Goal: Task Accomplishment & Management: Manage account settings

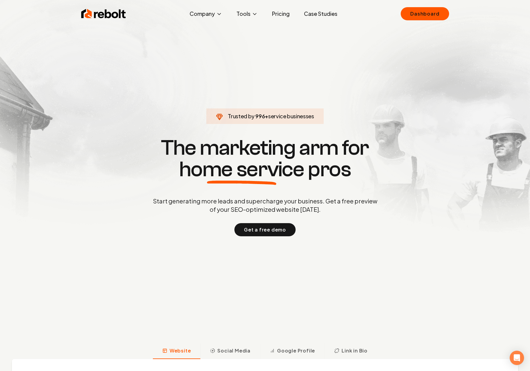
click at [163, 107] on section "Trusted by 996 + service businesses The marketing arm for home service pros Sta…" at bounding box center [265, 186] width 296 height 334
click at [317, 10] on link "Case Studies" at bounding box center [320, 14] width 43 height 12
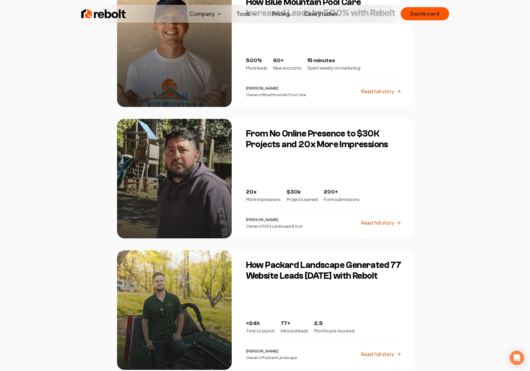
scroll to position [1193, 0]
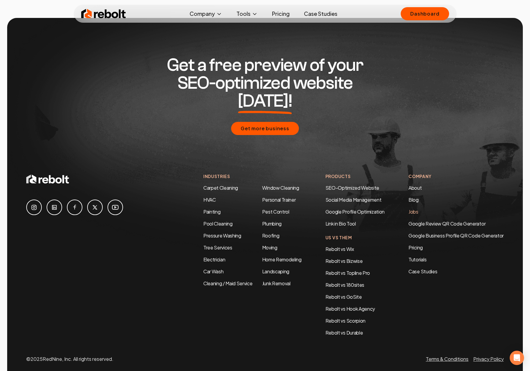
click at [413, 209] on link "Jobs" at bounding box center [414, 212] width 10 height 6
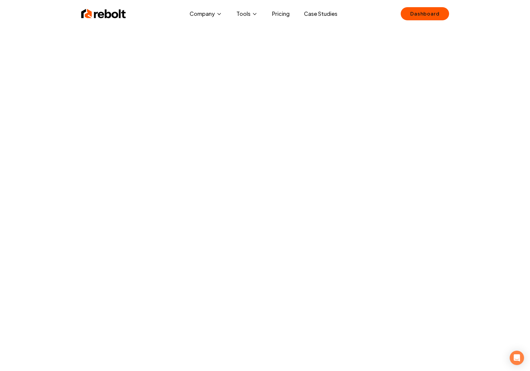
click at [278, 15] on link "Pricing" at bounding box center [280, 14] width 27 height 12
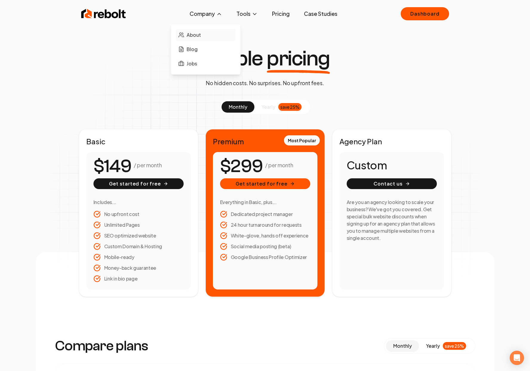
click at [198, 36] on span "About" at bounding box center [194, 34] width 14 height 7
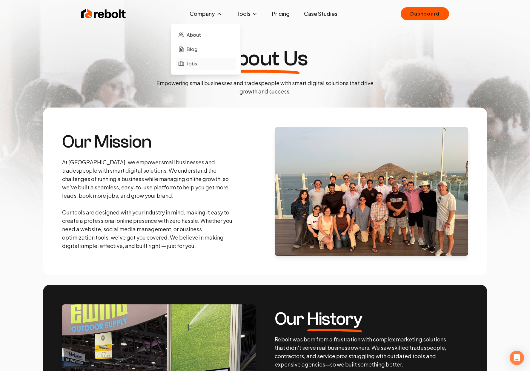
click at [202, 60] on link "Jobs" at bounding box center [206, 64] width 60 height 12
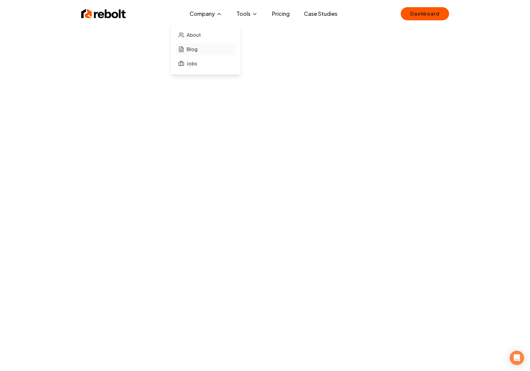
click at [194, 49] on span "Blog" at bounding box center [192, 49] width 11 height 7
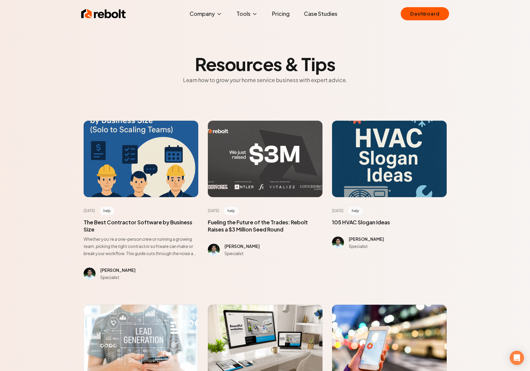
click at [257, 183] on div at bounding box center [265, 159] width 115 height 76
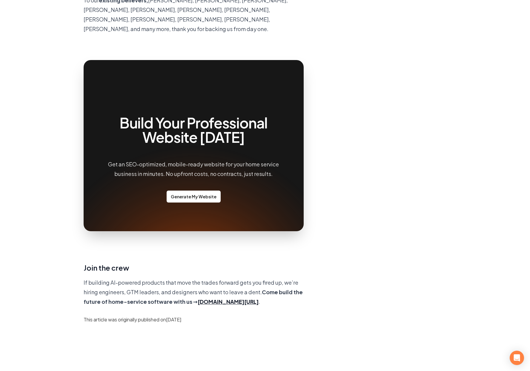
scroll to position [421, 0]
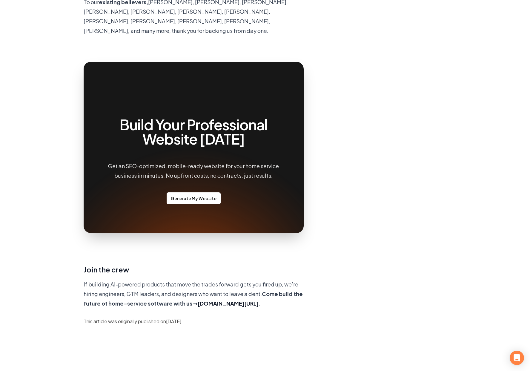
click at [99, 280] on p "If building AI-powered products that move the trades forward gets you fired up,…" at bounding box center [194, 294] width 220 height 29
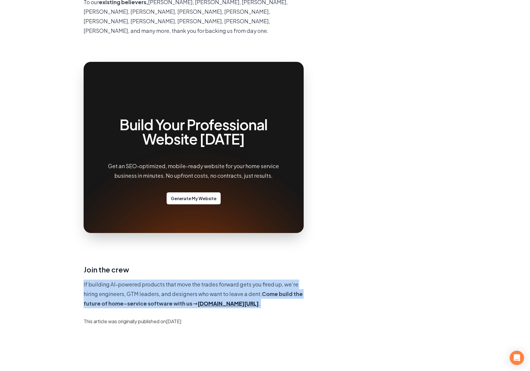
click at [99, 280] on p "If building AI-powered products that move the trades forward gets you fired up,…" at bounding box center [194, 294] width 220 height 29
click at [180, 280] on p "If building AI-powered products that move the trades forward gets you fired up,…" at bounding box center [194, 294] width 220 height 29
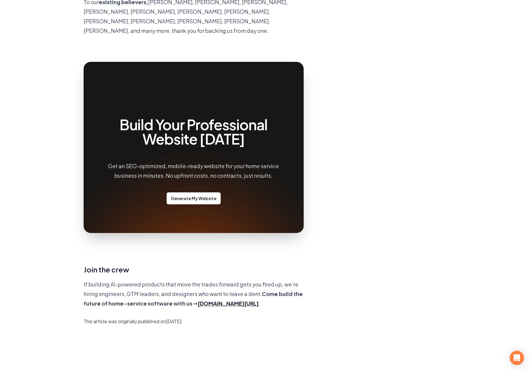
click at [160, 280] on p "If building AI-powered products that move the trades forward gets you fired up,…" at bounding box center [194, 294] width 220 height 29
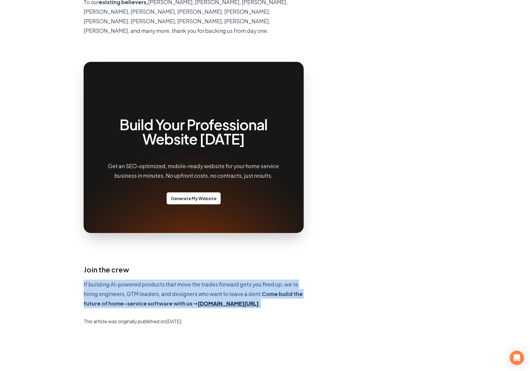
click at [160, 280] on p "If building AI-powered products that move the trades forward gets you fired up,…" at bounding box center [194, 294] width 220 height 29
click at [198, 280] on p "If building AI-powered products that move the trades forward gets you fired up,…" at bounding box center [194, 294] width 220 height 29
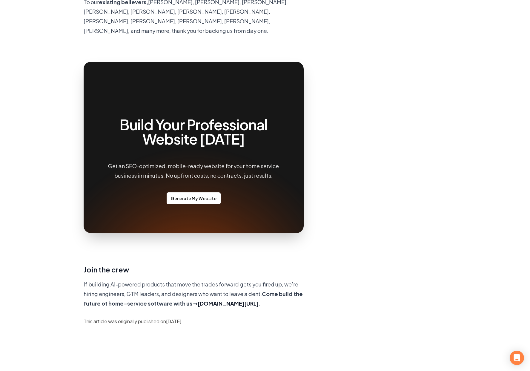
scroll to position [0, 0]
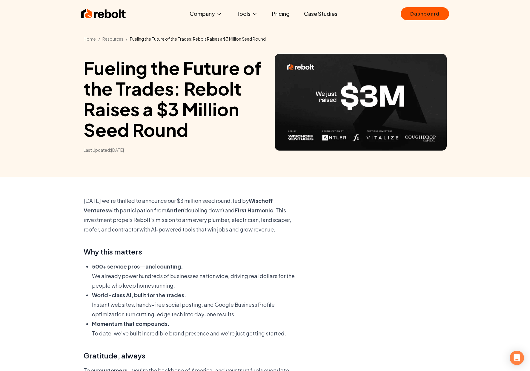
click at [169, 213] on p "Today we’re thrilled to announce our $3 million seed round, led by Wischoff Ven…" at bounding box center [194, 215] width 220 height 38
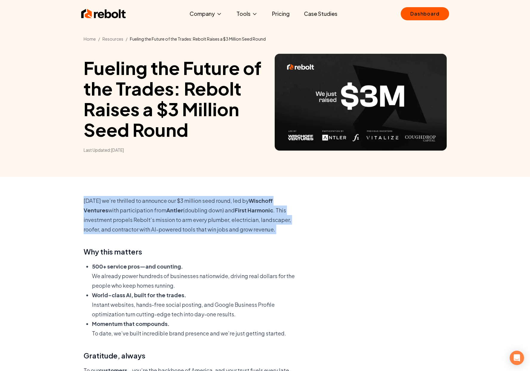
click at [169, 213] on p "Today we’re thrilled to announce our $3 million seed round, led by Wischoff Ven…" at bounding box center [194, 215] width 220 height 38
click at [250, 218] on p "Today we’re thrilled to announce our $3 million seed round, led by Wischoff Ven…" at bounding box center [194, 215] width 220 height 38
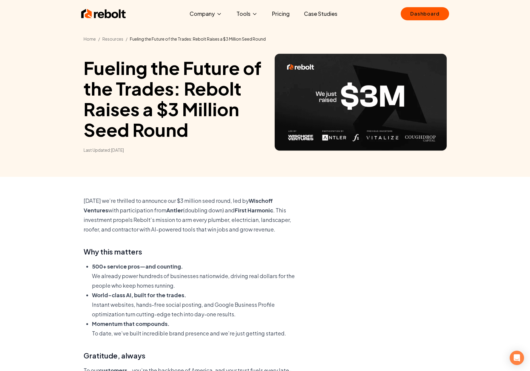
click at [203, 218] on p "Today we’re thrilled to announce our $3 million seed round, led by Wischoff Ven…" at bounding box center [194, 215] width 220 height 38
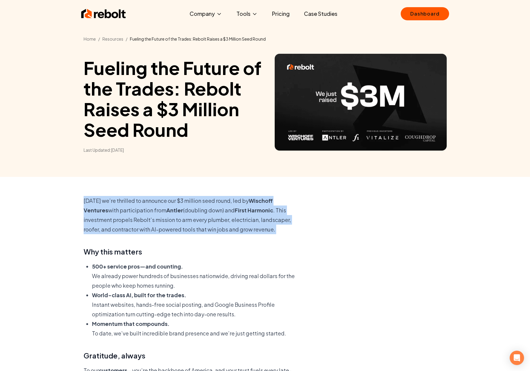
click at [203, 218] on p "Today we’re thrilled to announce our $3 million seed round, led by Wischoff Ven…" at bounding box center [194, 215] width 220 height 38
click at [228, 217] on p "Today we’re thrilled to announce our $3 million seed round, led by Wischoff Ven…" at bounding box center [194, 215] width 220 height 38
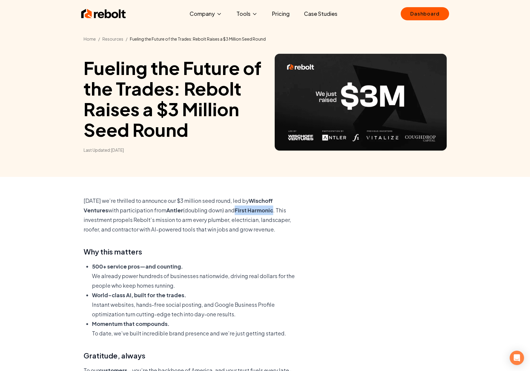
drag, startPoint x: 250, startPoint y: 211, endPoint x: 212, endPoint y: 212, distance: 38.0
click at [212, 212] on p "Today we’re thrilled to announce our $3 million seed round, led by Wischoff Ven…" at bounding box center [194, 215] width 220 height 38
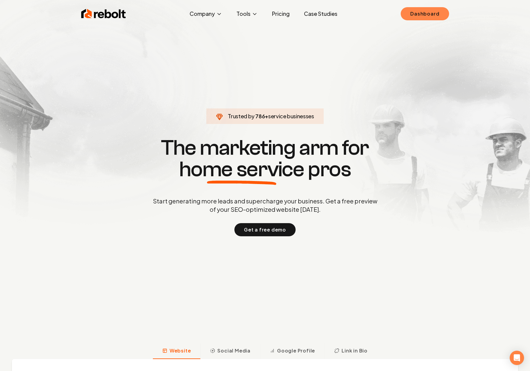
click at [439, 17] on link "Dashboard" at bounding box center [425, 13] width 48 height 13
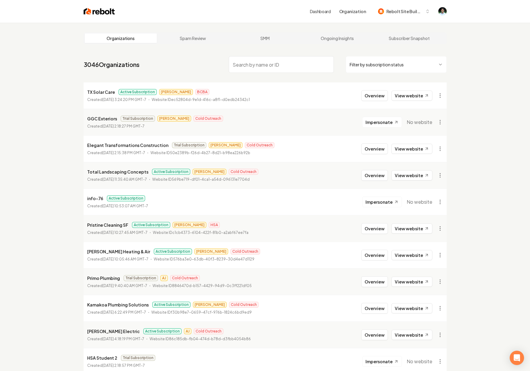
click at [317, 10] on link "Dashboard" at bounding box center [320, 11] width 21 height 6
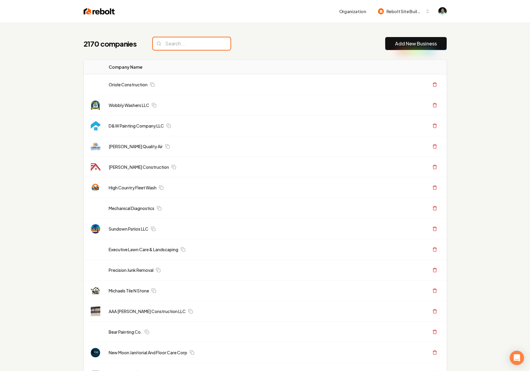
click at [186, 45] on input "search" at bounding box center [192, 43] width 78 height 13
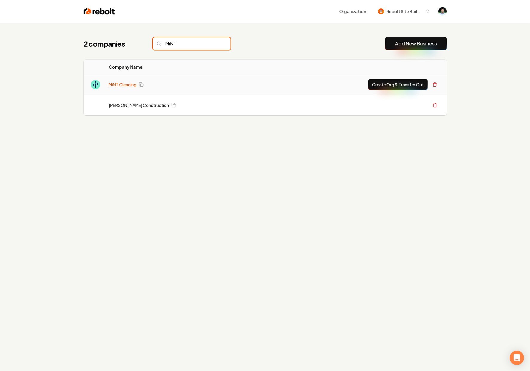
type input "MiNT"
click at [120, 86] on link "MiNT Cleaning" at bounding box center [123, 85] width 28 height 6
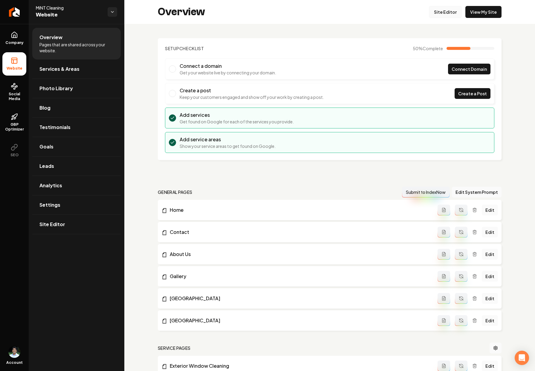
click at [442, 10] on link "Site Editor" at bounding box center [445, 12] width 33 height 12
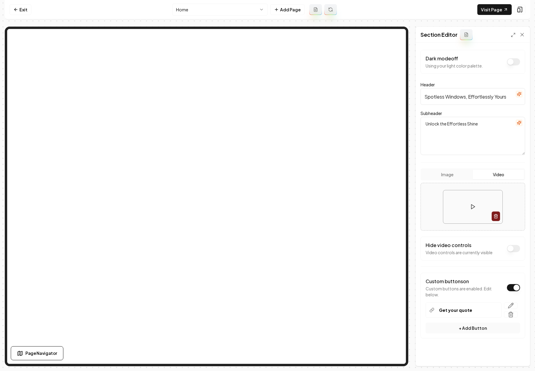
scroll to position [4, 0]
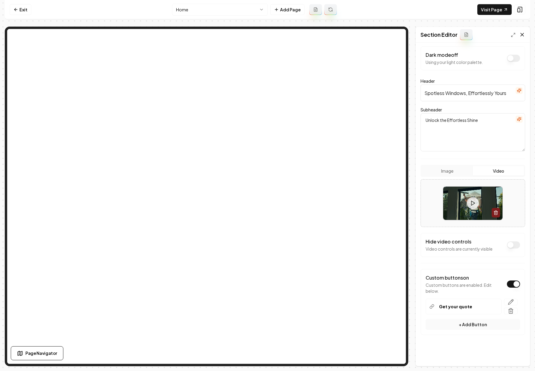
click at [520, 35] on icon at bounding box center [522, 35] width 6 height 6
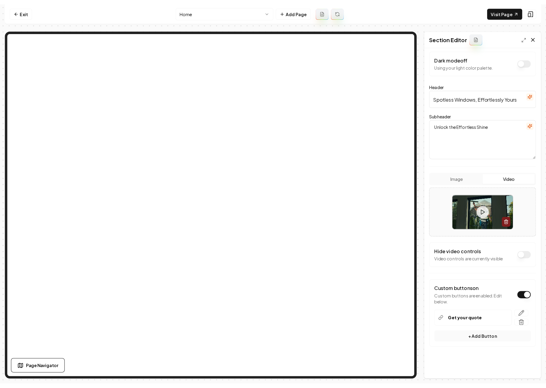
scroll to position [0, 0]
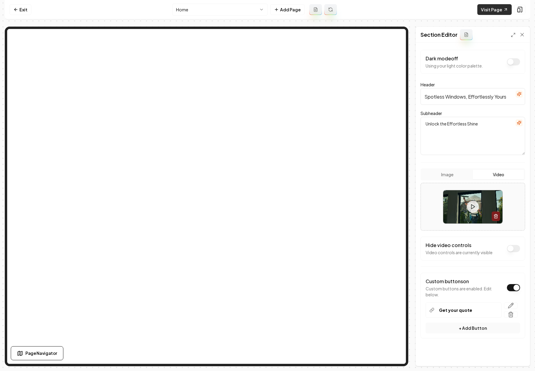
click at [499, 6] on link "Visit Page" at bounding box center [494, 9] width 34 height 11
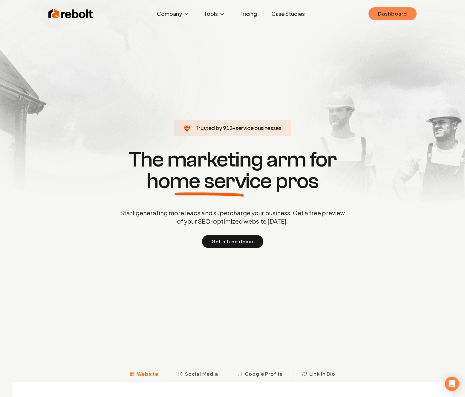
click at [387, 13] on link "Dashboard" at bounding box center [392, 13] width 48 height 13
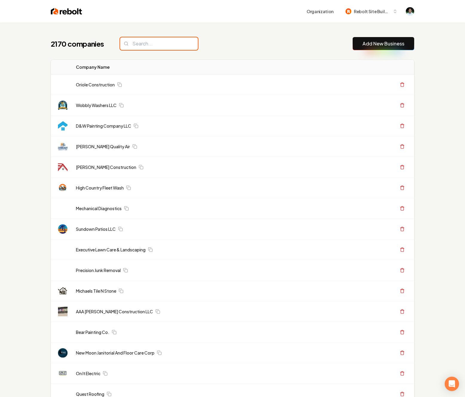
click at [143, 37] on input "search" at bounding box center [159, 43] width 78 height 13
click at [144, 49] on input "search" at bounding box center [159, 43] width 78 height 13
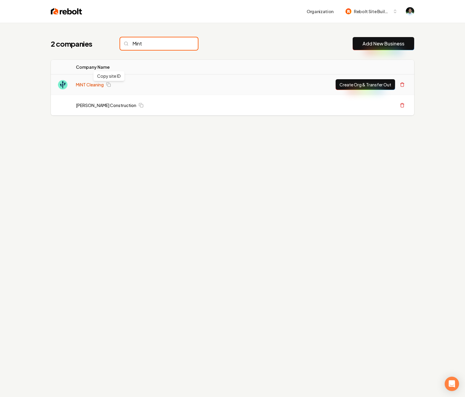
type input "Mint"
click at [95, 85] on link "MiNT Cleaning" at bounding box center [90, 85] width 28 height 6
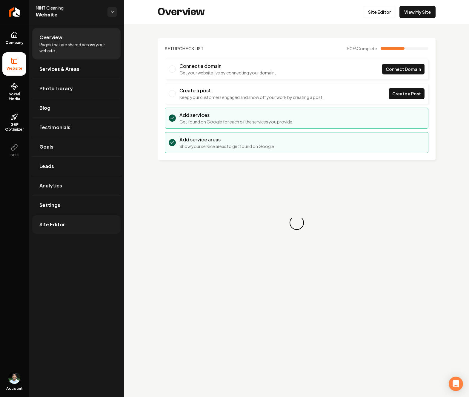
click at [80, 218] on link "Site Editor" at bounding box center [76, 224] width 88 height 19
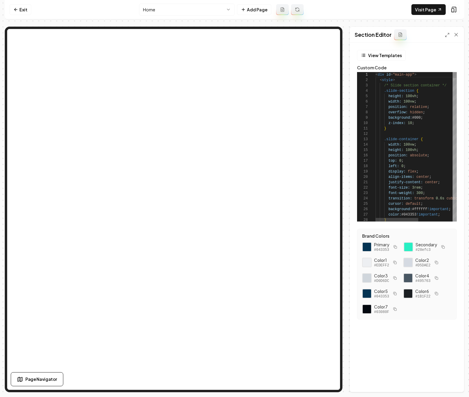
scroll to position [54, 0]
type textarea "**********"
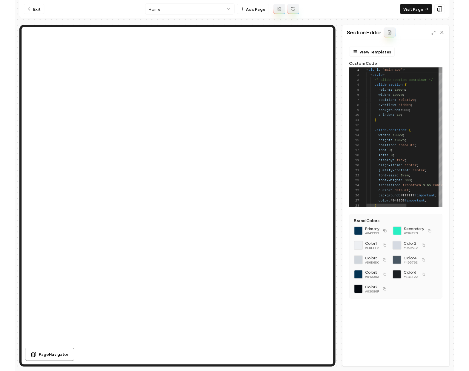
scroll to position [27, 32]
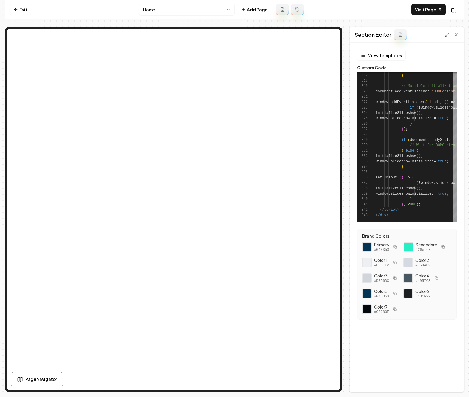
click at [171, 379] on div "Page Navigator" at bounding box center [97, 379] width 172 height 14
click at [422, 11] on link "Visit Page" at bounding box center [429, 9] width 34 height 11
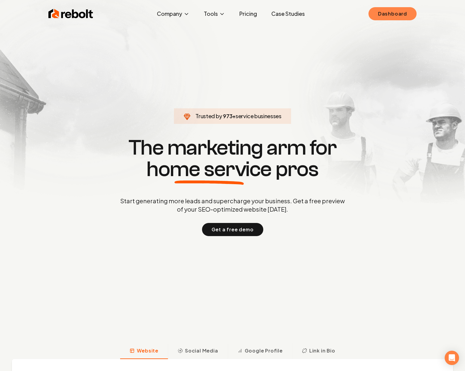
click at [389, 18] on link "Dashboard" at bounding box center [392, 13] width 48 height 13
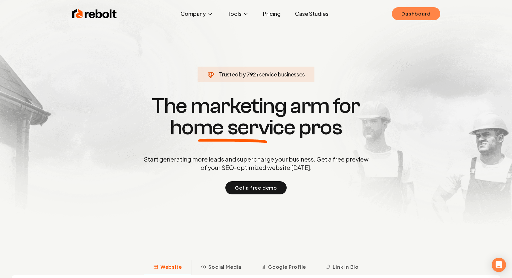
click at [410, 14] on link "Dashboard" at bounding box center [416, 13] width 48 height 13
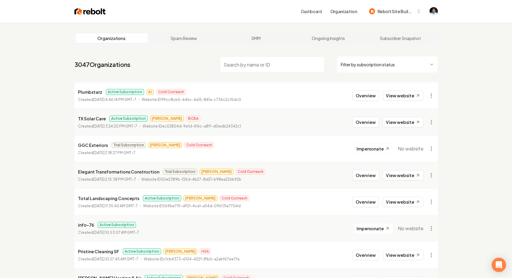
click at [294, 66] on input "search" at bounding box center [272, 64] width 105 height 17
click at [258, 58] on input "search" at bounding box center [272, 64] width 105 height 17
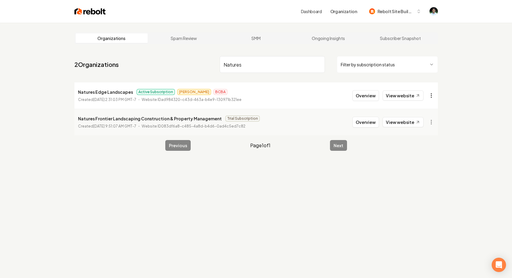
type input "Natures"
click at [433, 97] on html "Dashboard Organization Rebolt Site Builder Organizations Spam Review SMM Ongoin…" at bounding box center [256, 139] width 512 height 278
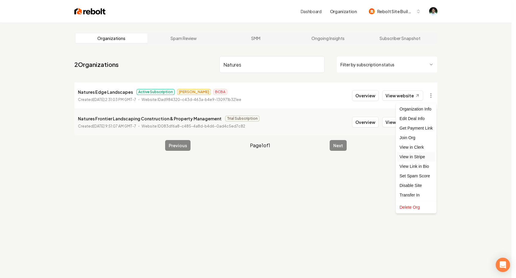
click at [422, 156] on link "View in Stripe" at bounding box center [416, 157] width 38 height 10
